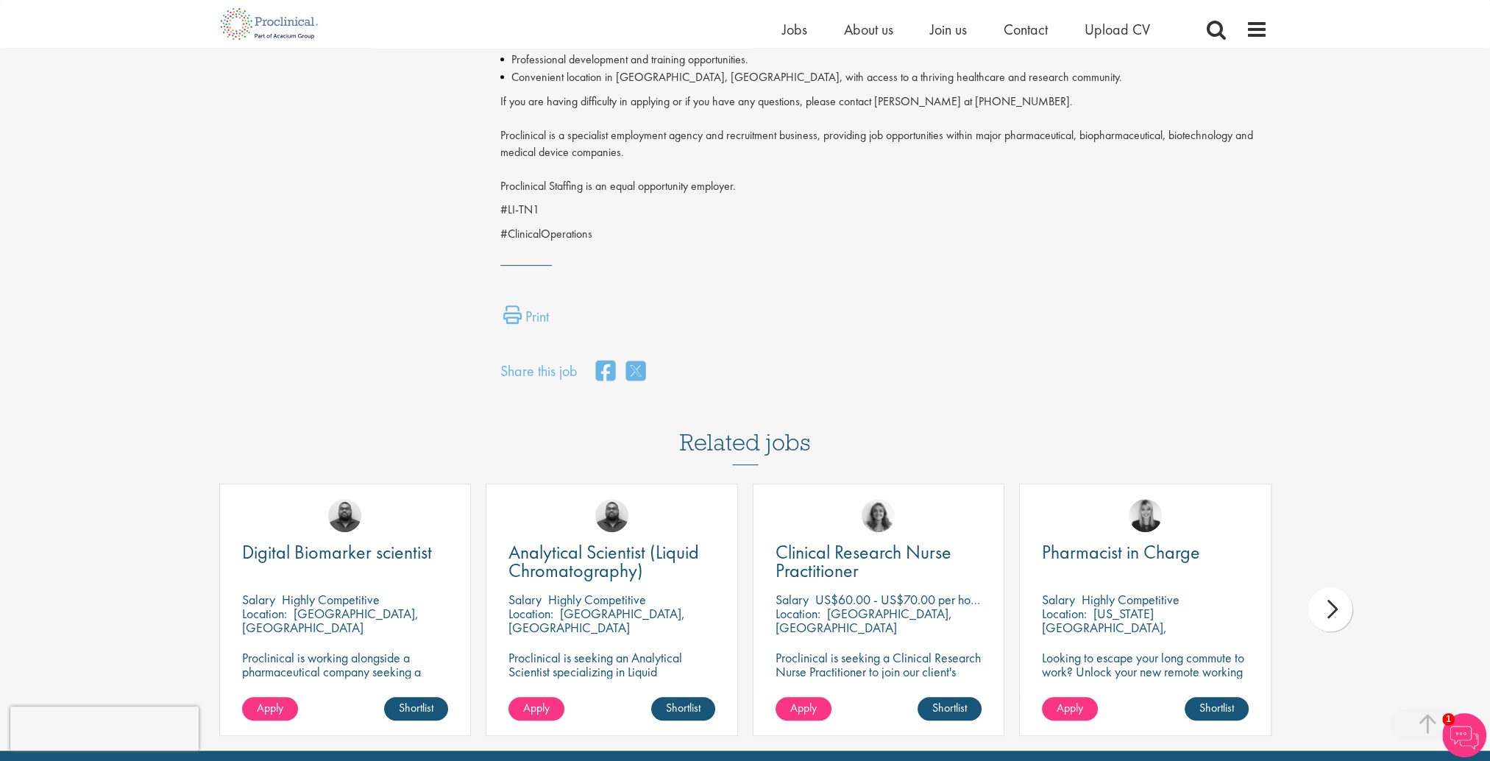
scroll to position [956, 0]
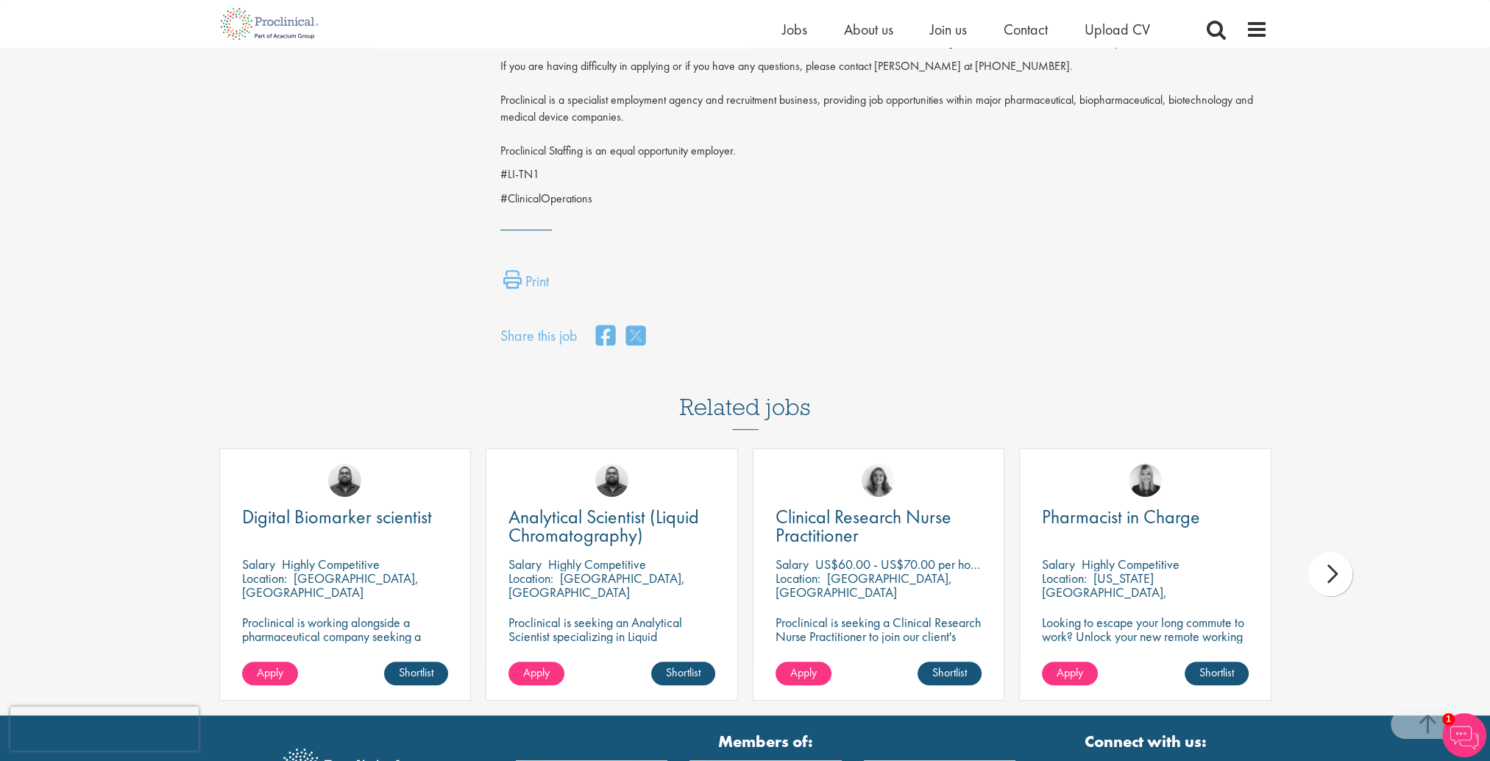
click at [1312, 585] on div "next" at bounding box center [1330, 574] width 44 height 44
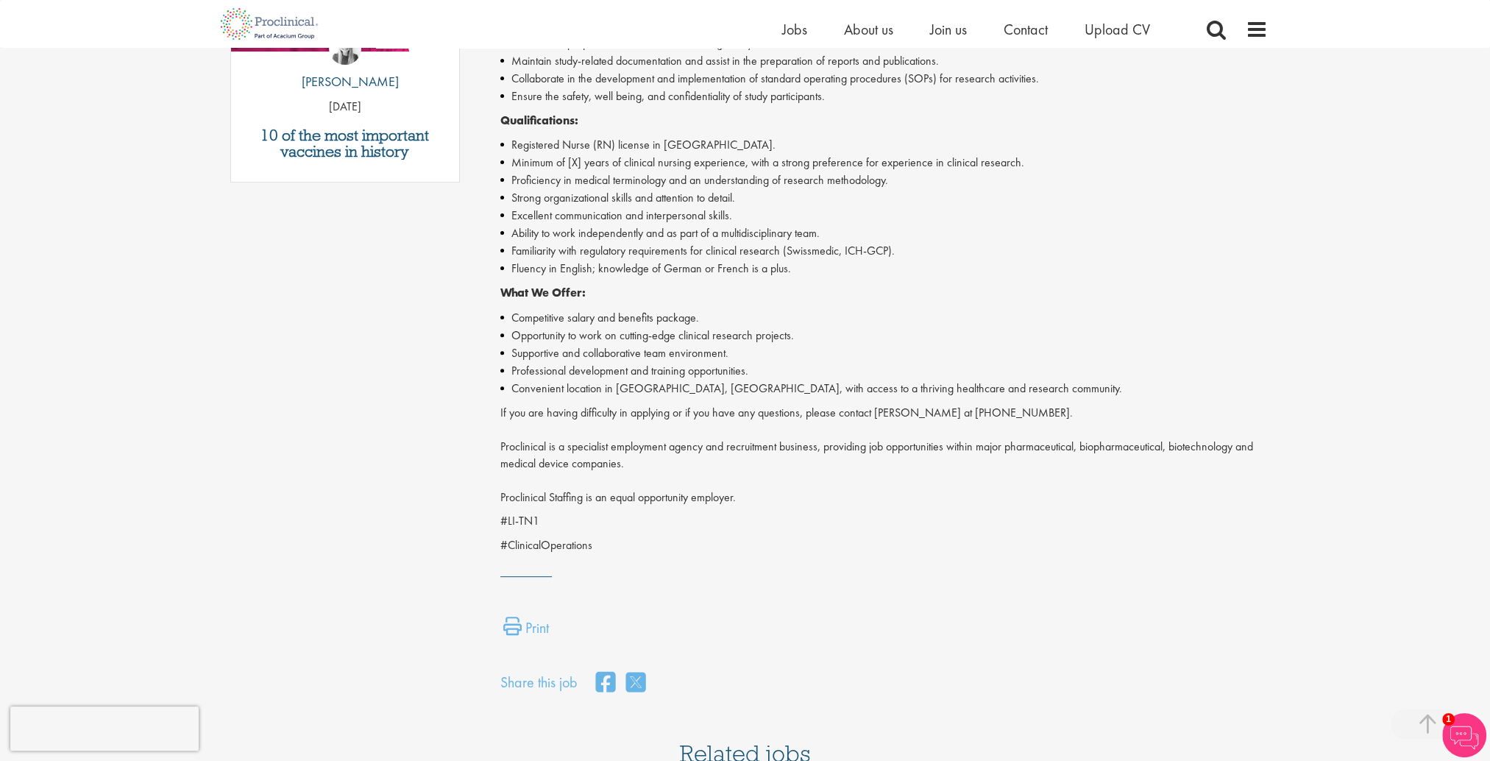
scroll to position [21, 0]
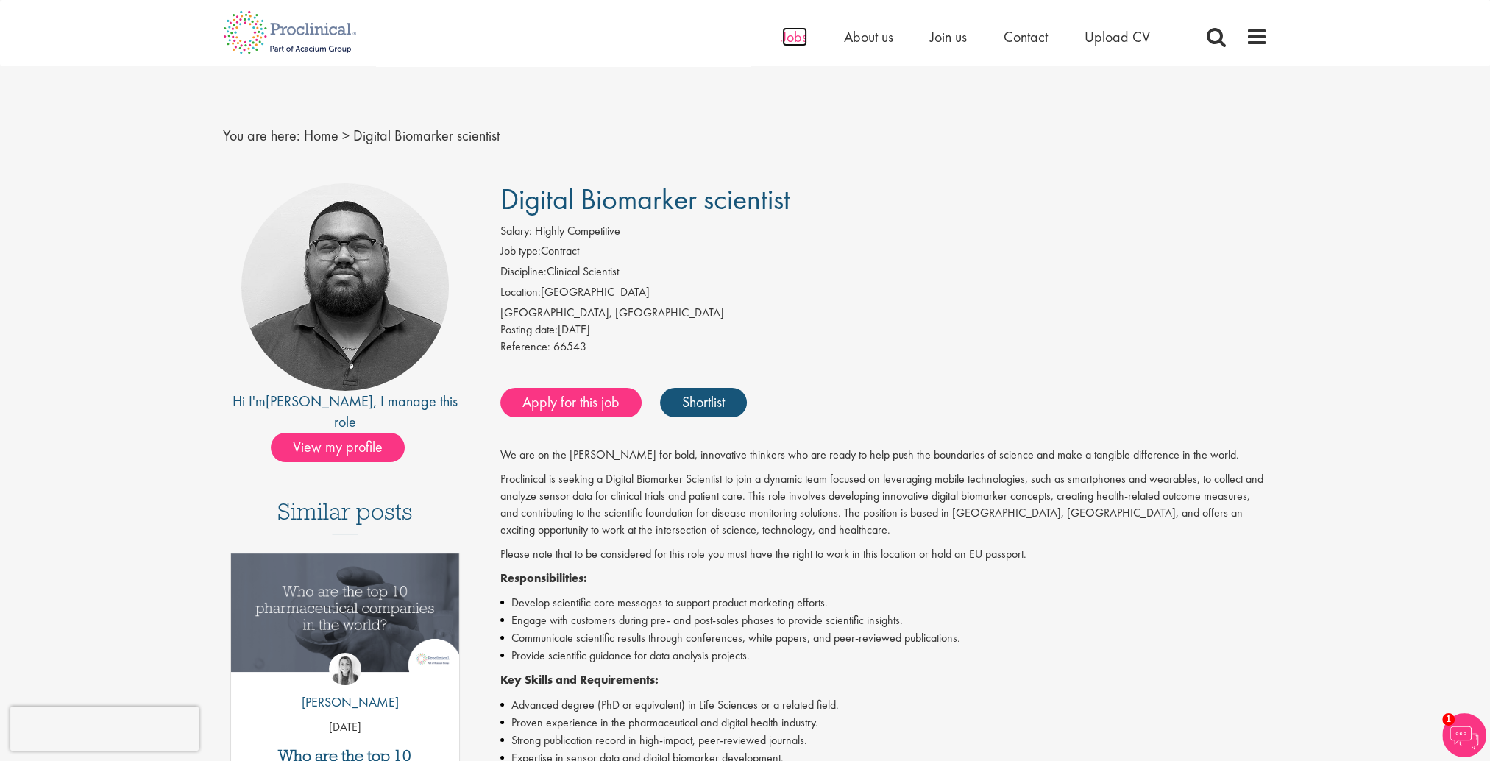
click at [800, 40] on span "Jobs" at bounding box center [794, 36] width 25 height 19
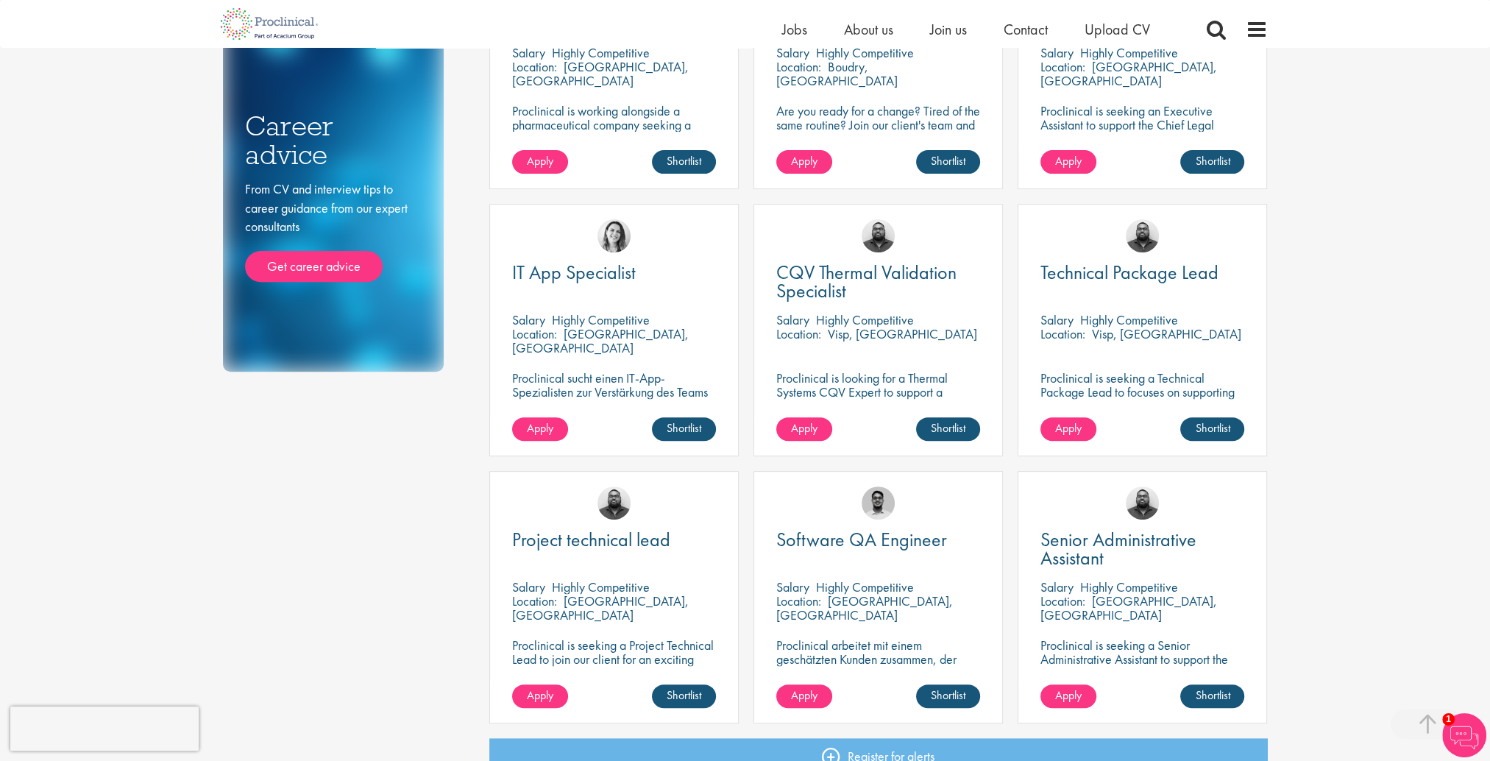
scroll to position [809, 0]
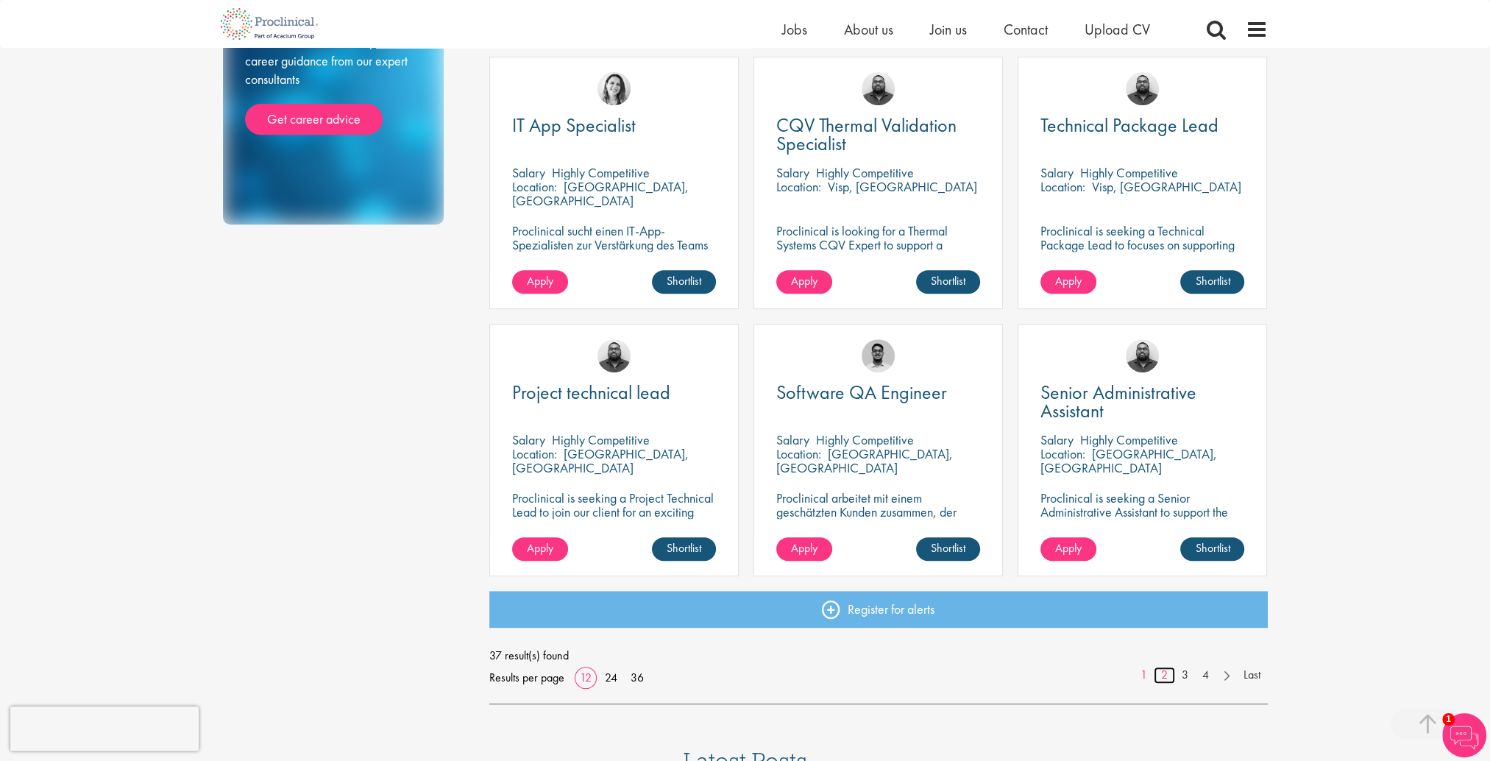
click at [1163, 678] on link "2" at bounding box center [1164, 675] width 21 height 17
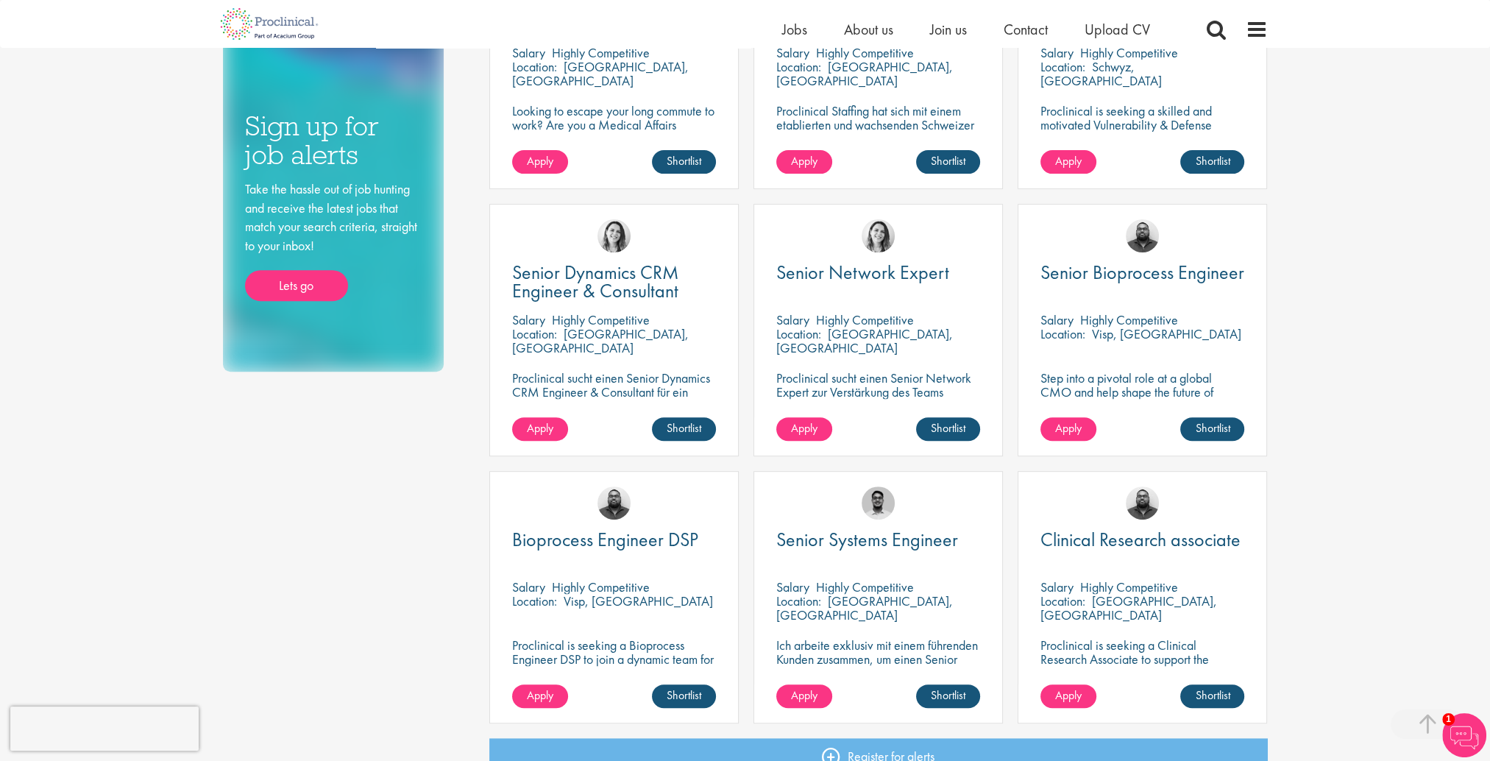
scroll to position [883, 0]
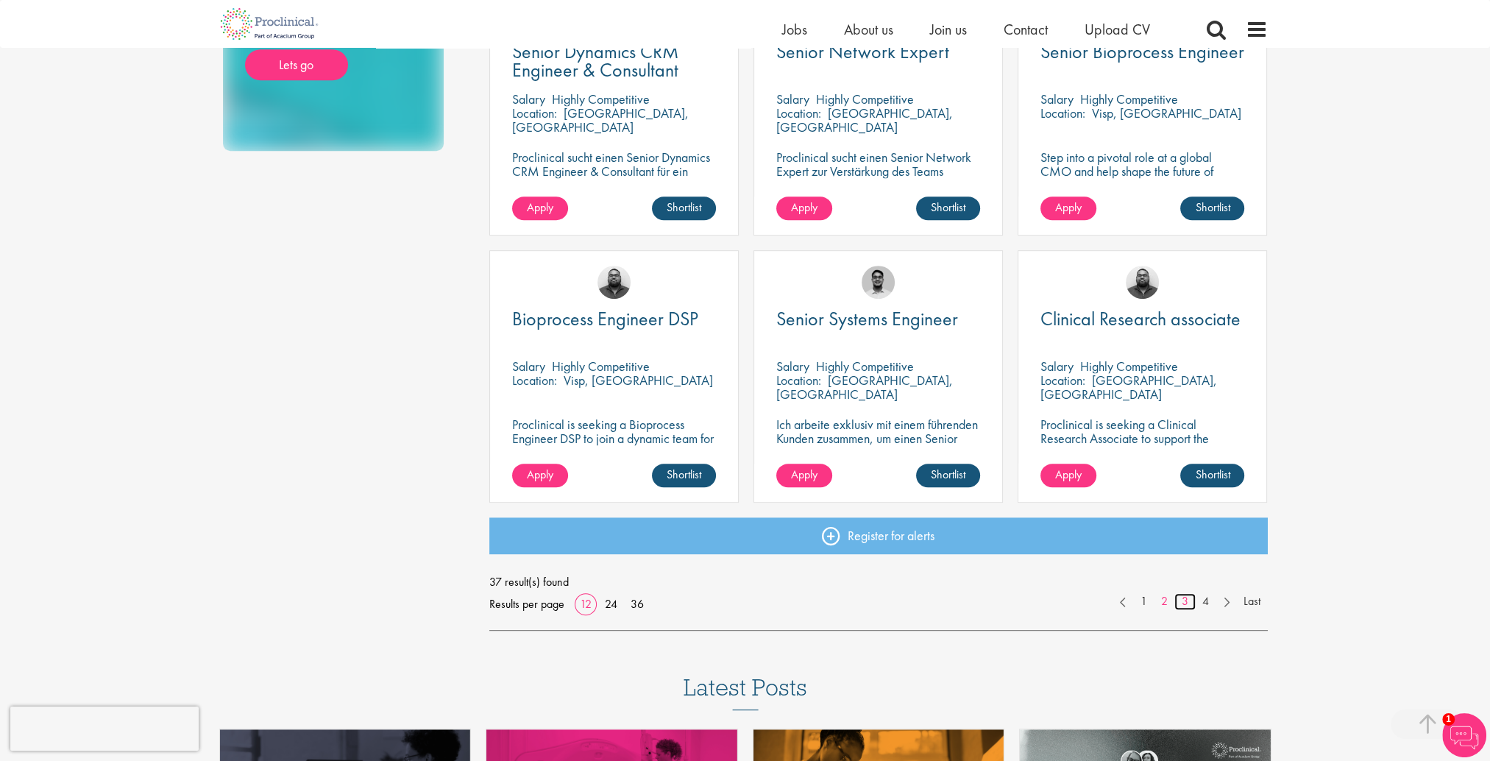
click at [1188, 607] on link "3" at bounding box center [1184, 601] width 21 height 17
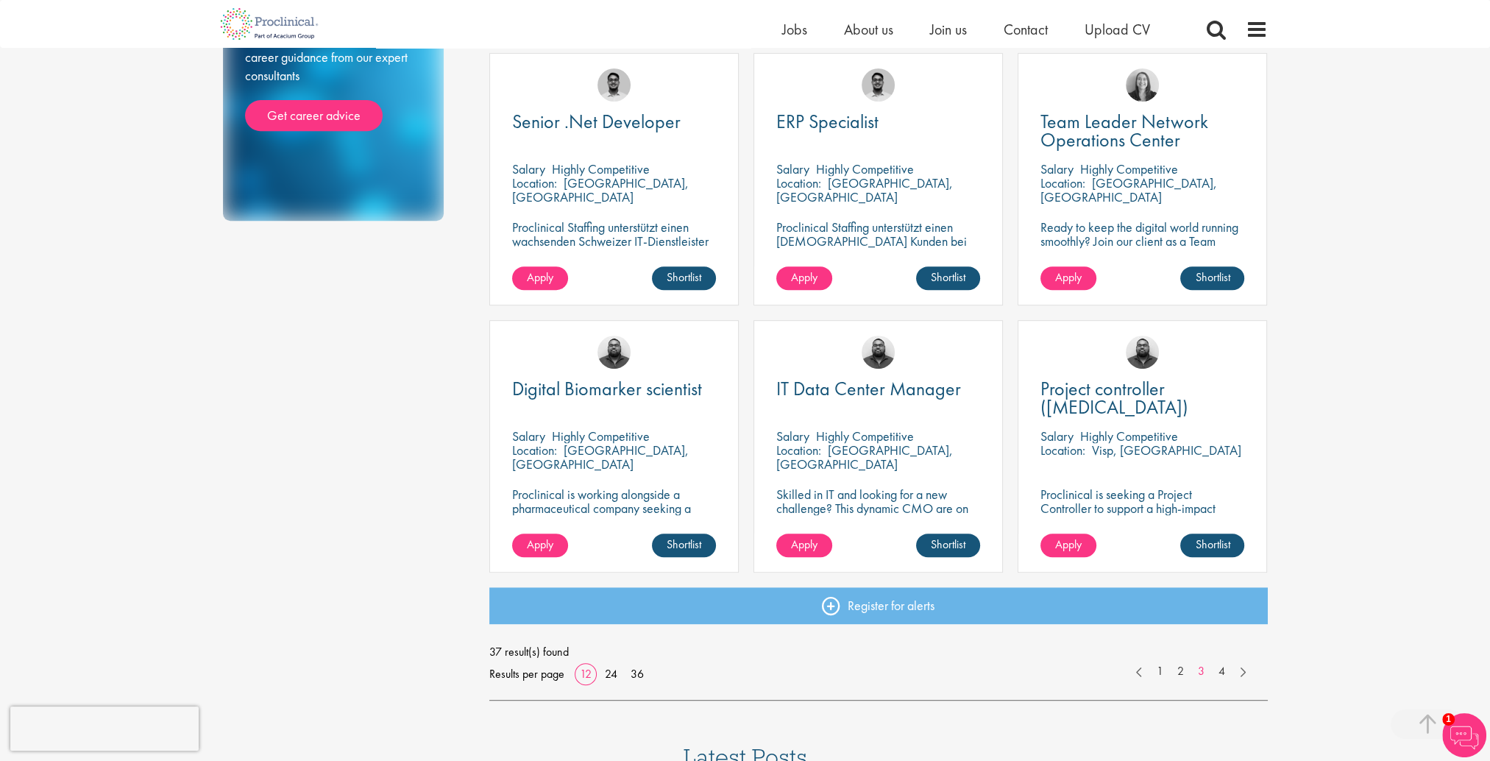
scroll to position [883, 0]
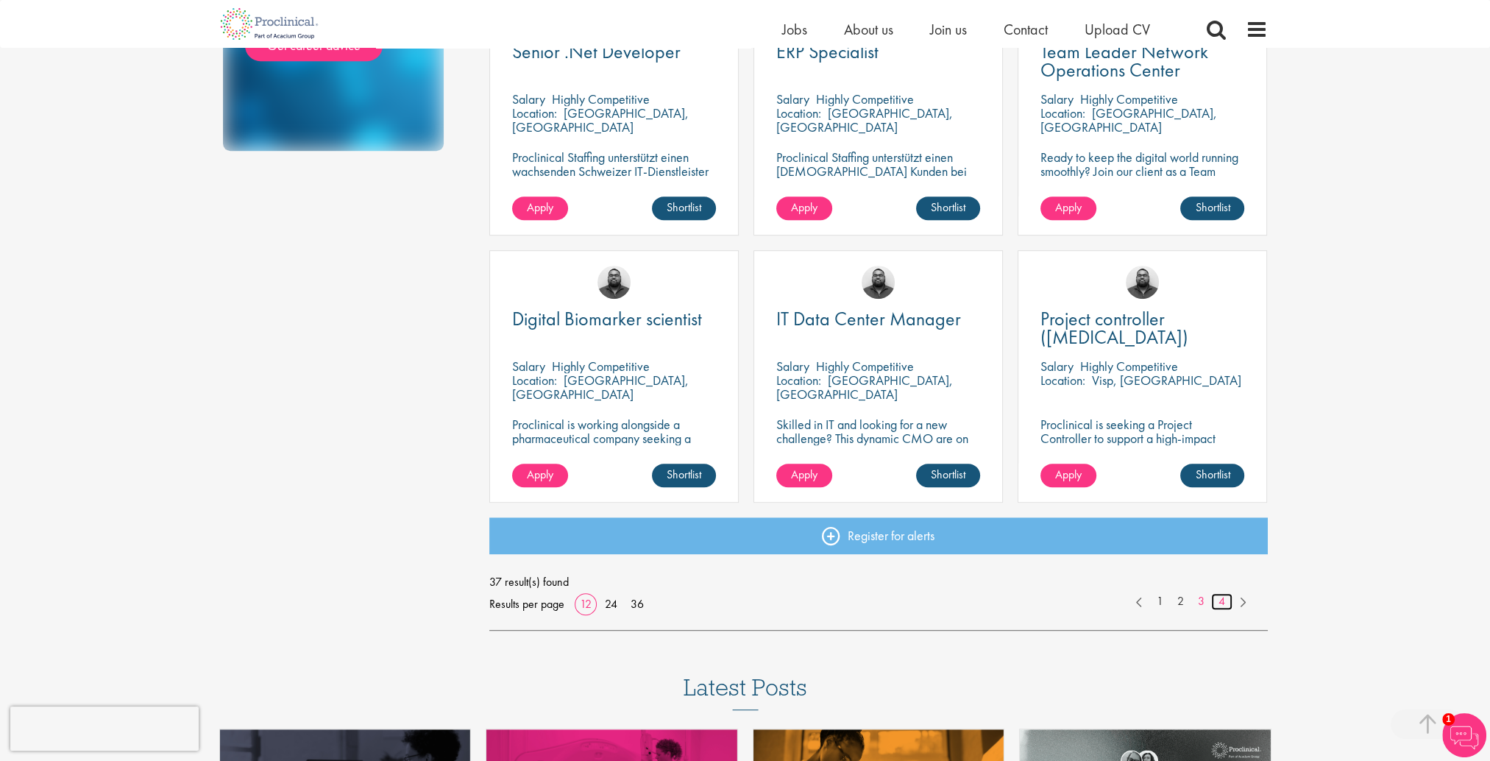
click at [1226, 599] on link "4" at bounding box center [1221, 601] width 21 height 17
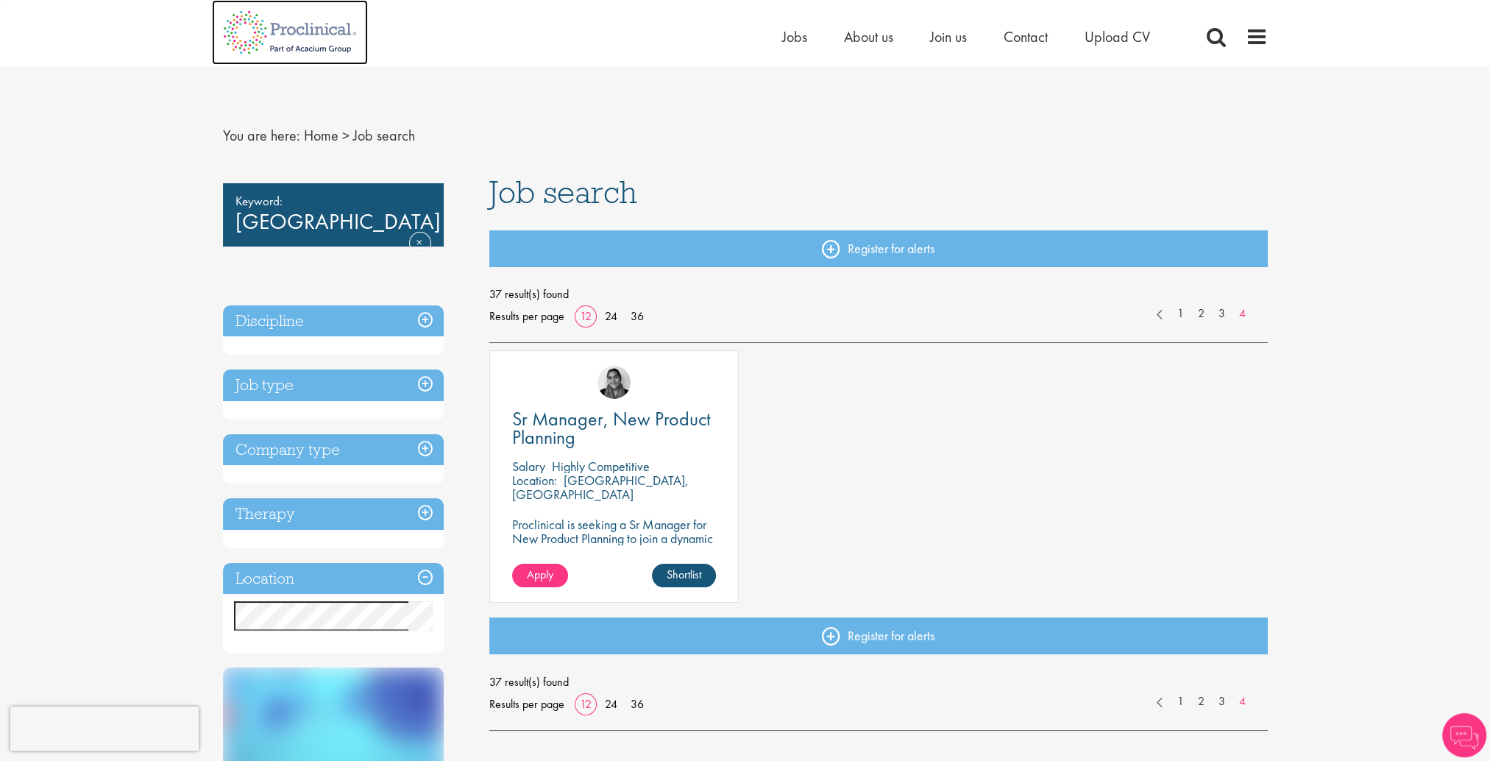
click at [233, 36] on img at bounding box center [290, 32] width 156 height 65
